Goal: Transaction & Acquisition: Purchase product/service

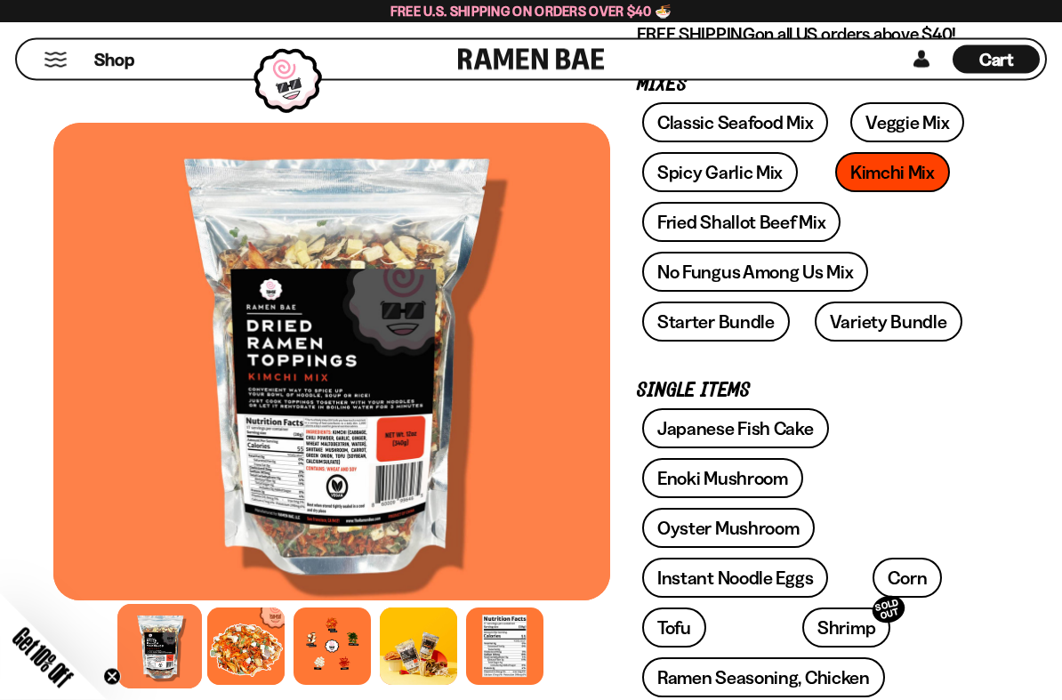
scroll to position [281, 0]
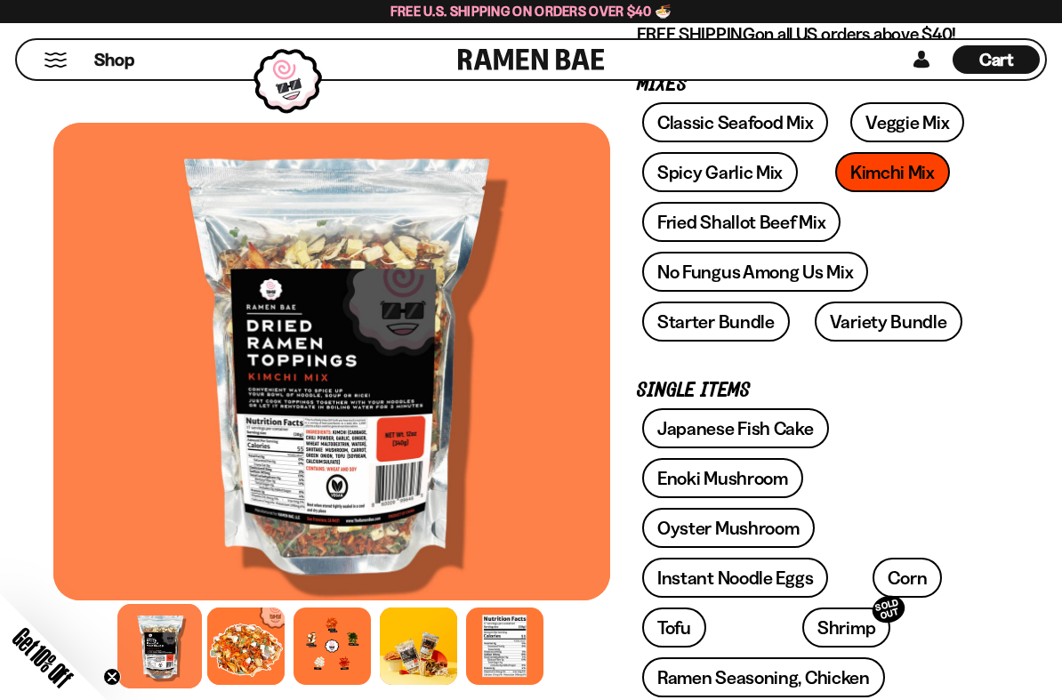
click at [255, 524] on div at bounding box center [245, 645] width 77 height 77
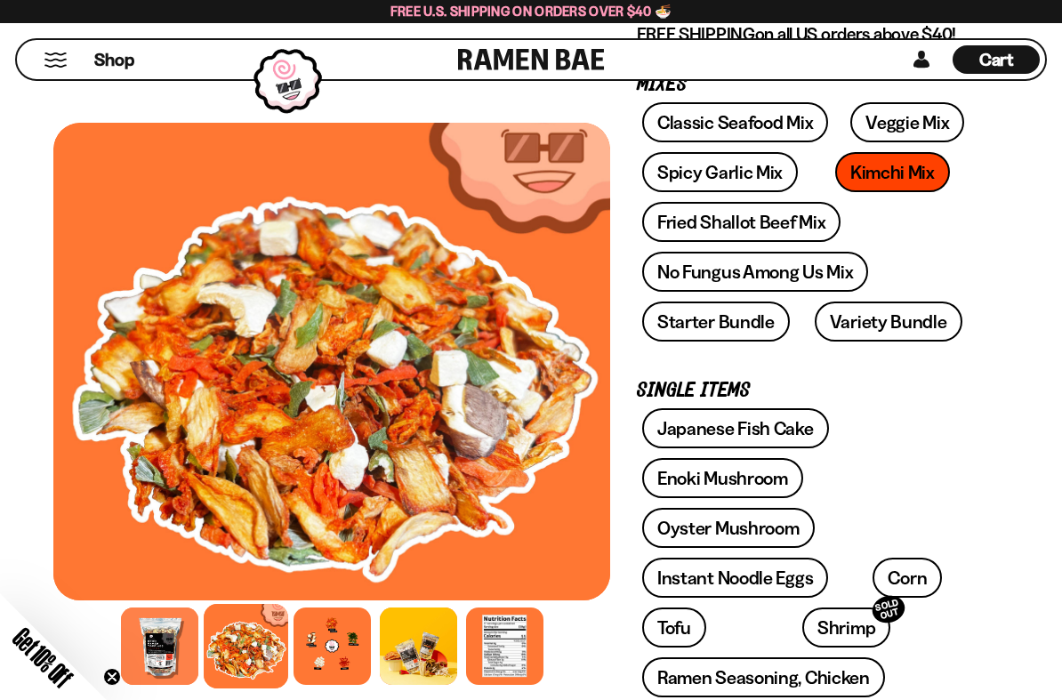
click at [339, 524] on div at bounding box center [331, 645] width 77 height 77
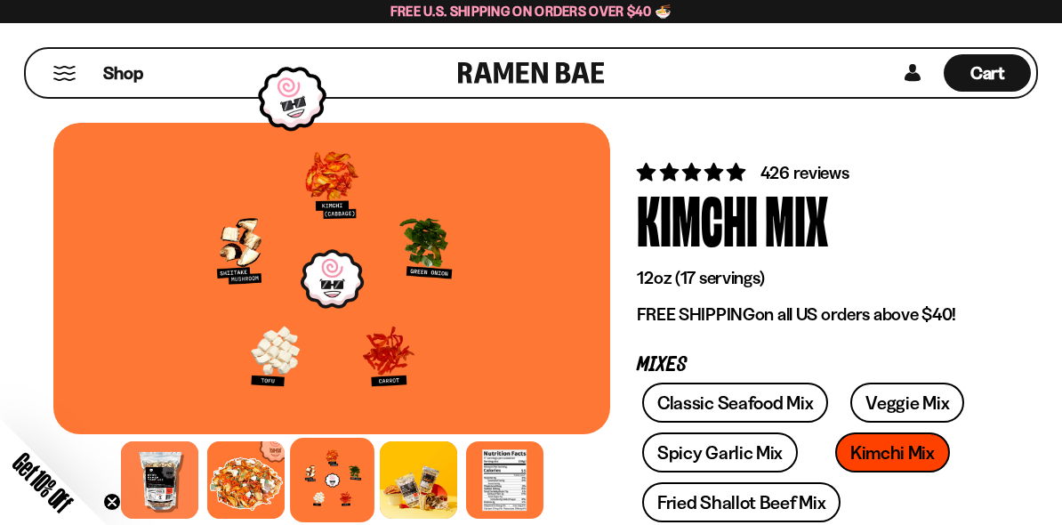
scroll to position [0, 0]
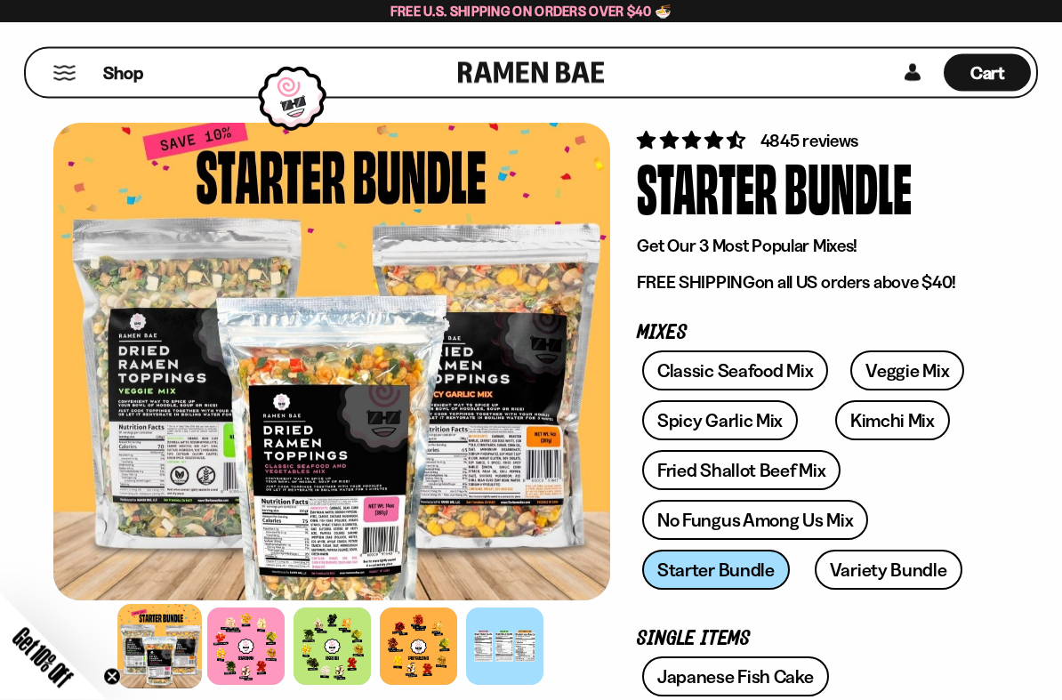
scroll to position [33, 0]
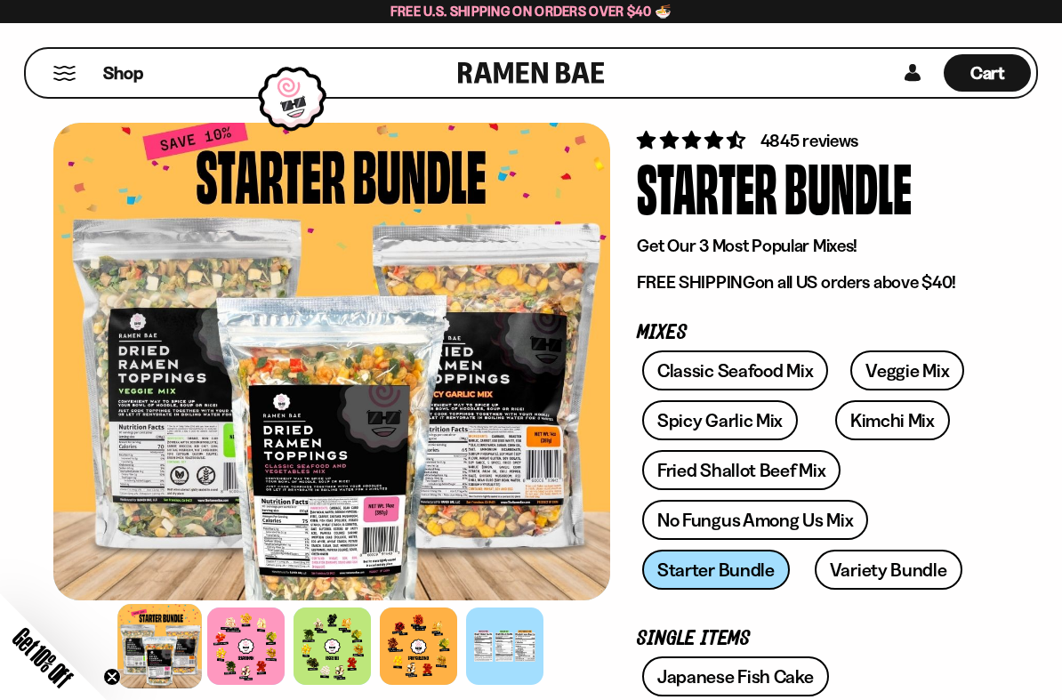
click at [254, 524] on div at bounding box center [245, 645] width 77 height 77
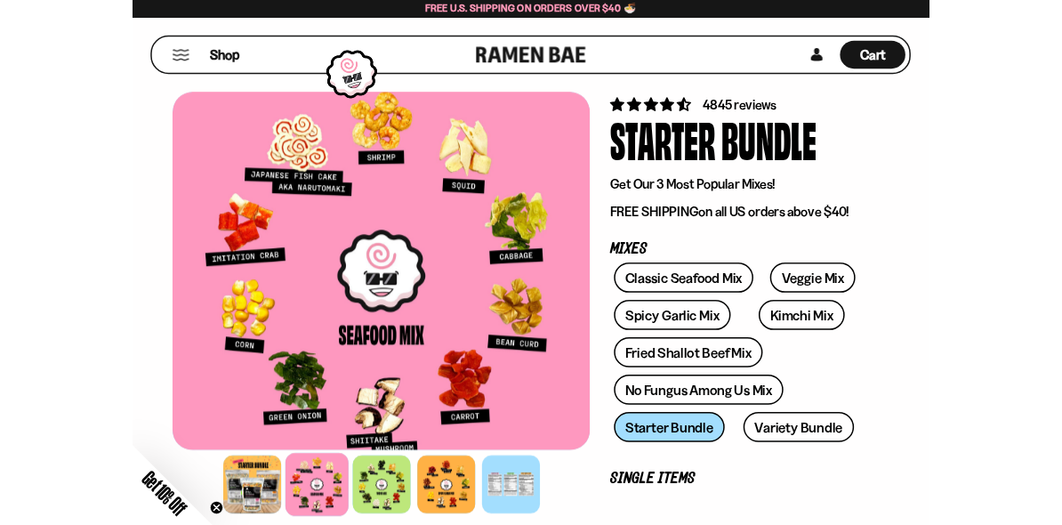
scroll to position [15, 0]
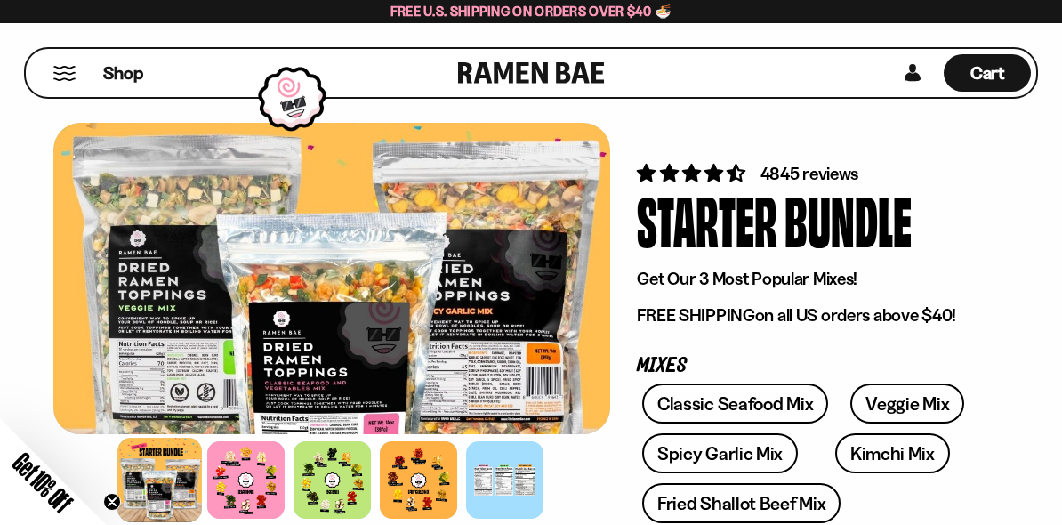
click at [349, 489] on div at bounding box center [331, 479] width 77 height 77
click at [430, 470] on div at bounding box center [418, 479] width 77 height 77
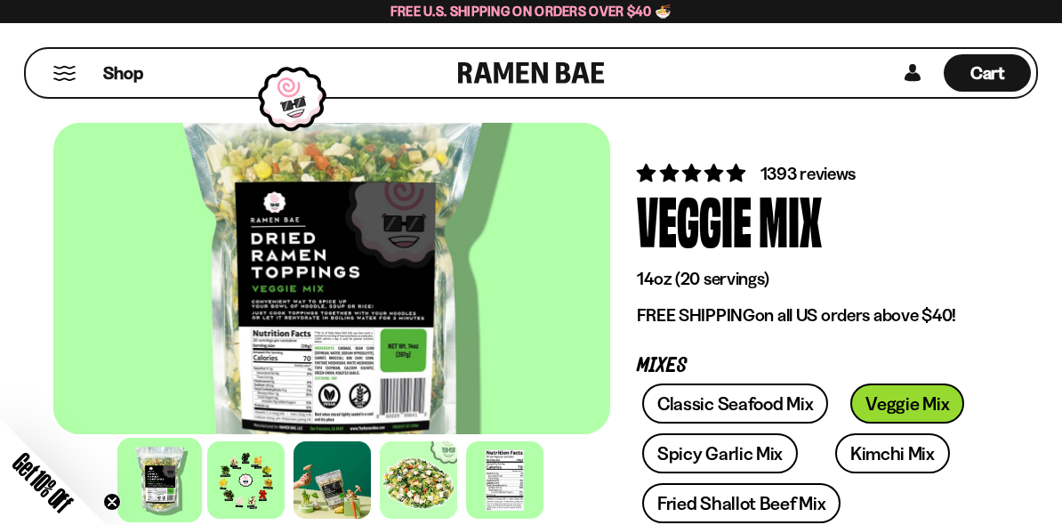
click at [248, 478] on div at bounding box center [245, 479] width 77 height 77
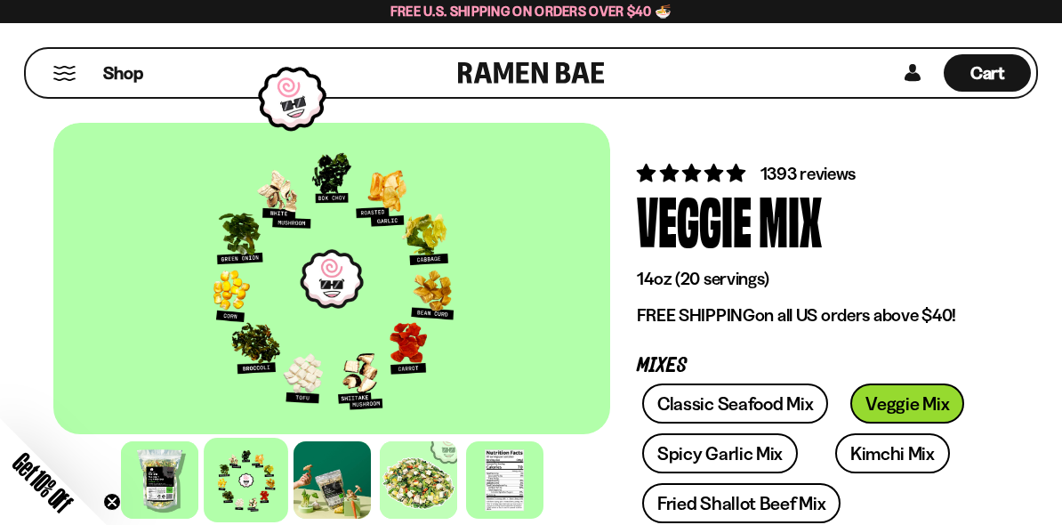
click at [482, 350] on div at bounding box center [331, 278] width 557 height 311
click at [790, 403] on link "Classic Seafood Mix" at bounding box center [735, 403] width 186 height 40
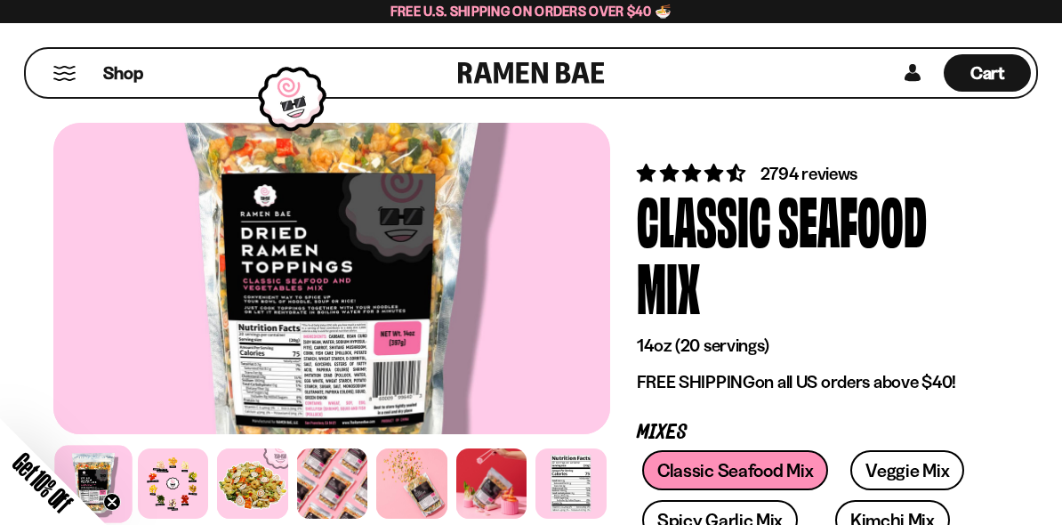
click at [177, 489] on div at bounding box center [173, 483] width 71 height 71
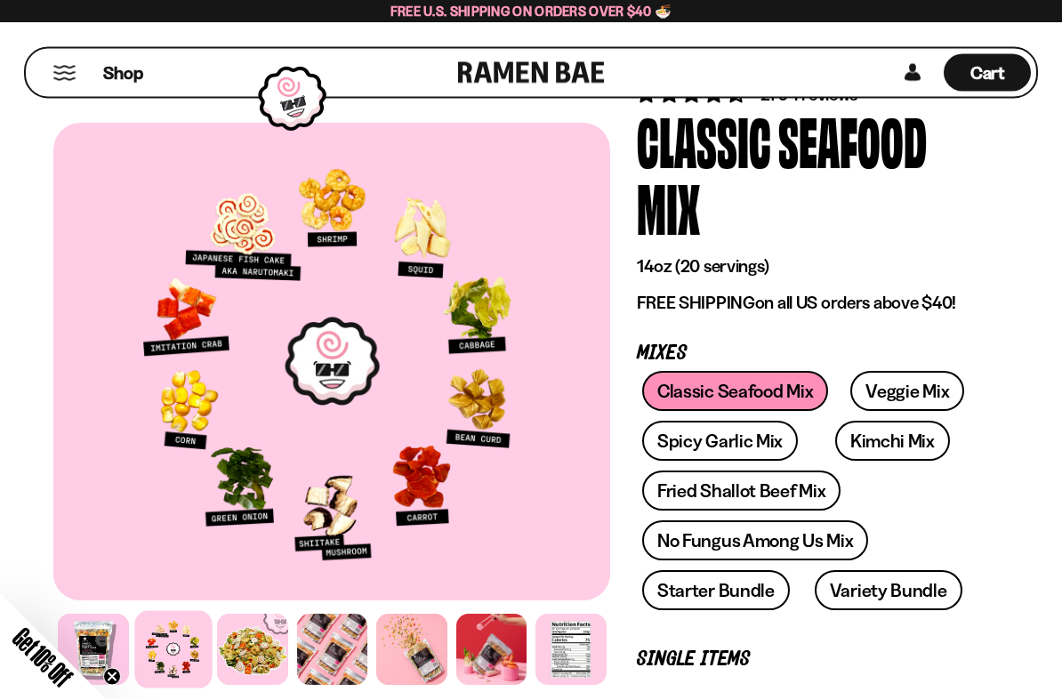
scroll to position [79, 0]
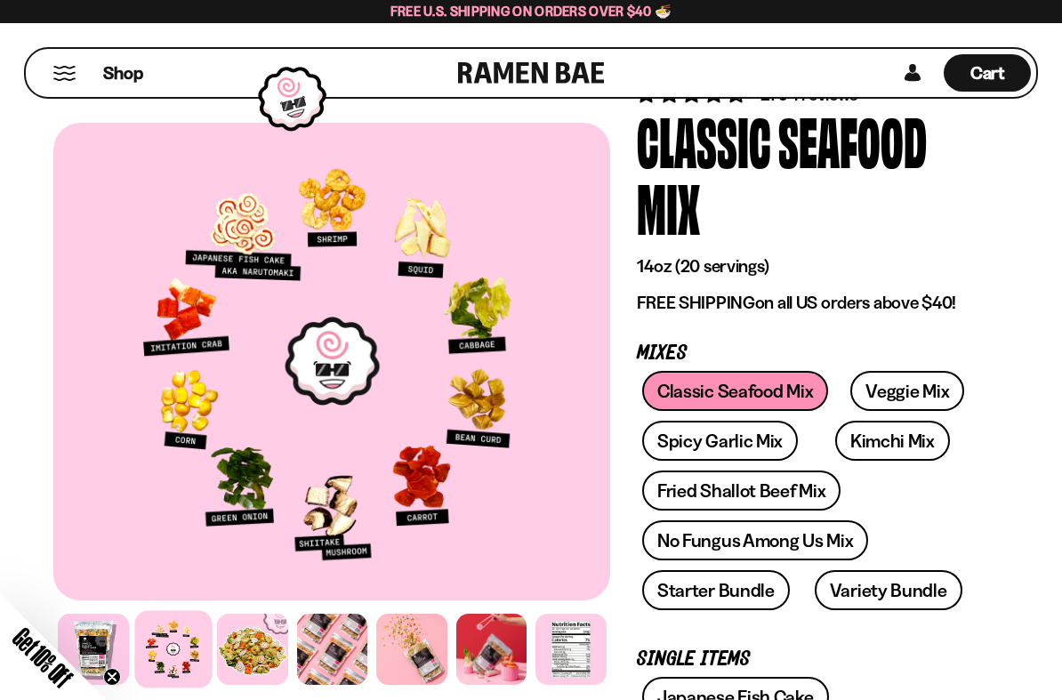
click at [791, 486] on link "Fried Shallot Beef Mix" at bounding box center [741, 490] width 198 height 40
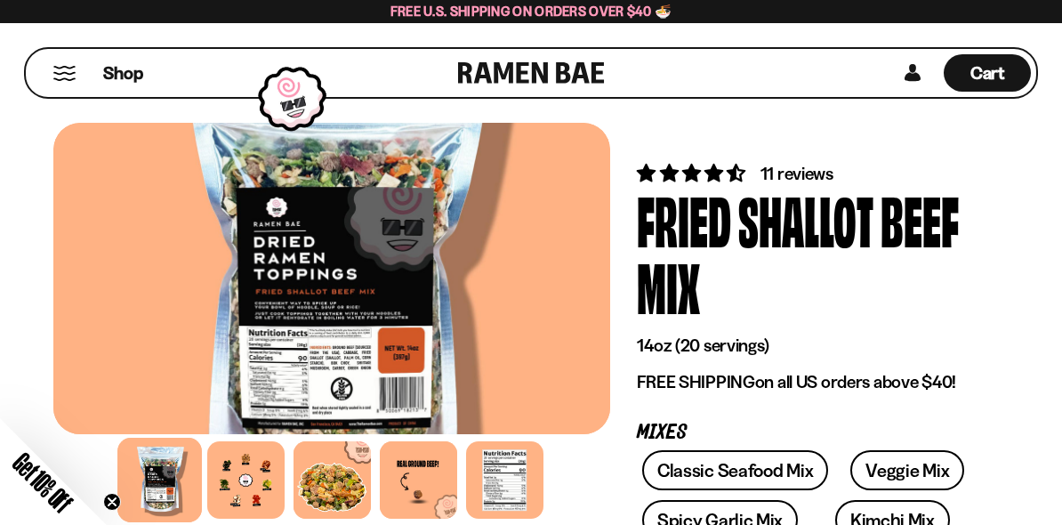
click at [241, 468] on div at bounding box center [245, 479] width 77 height 77
